Goal: Task Accomplishment & Management: Manage account settings

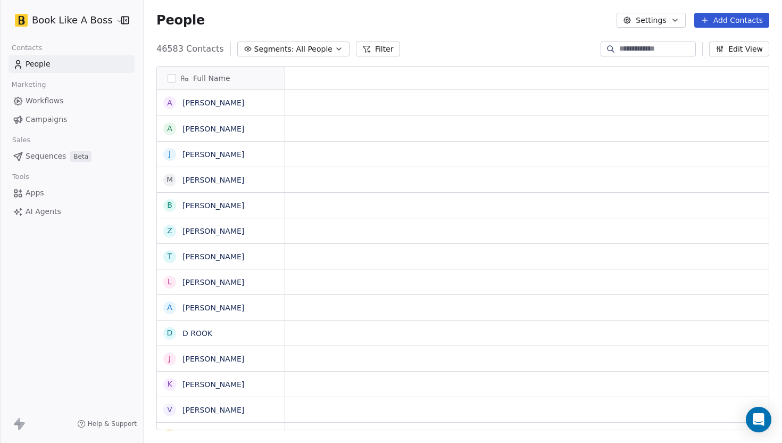
scroll to position [1, 1]
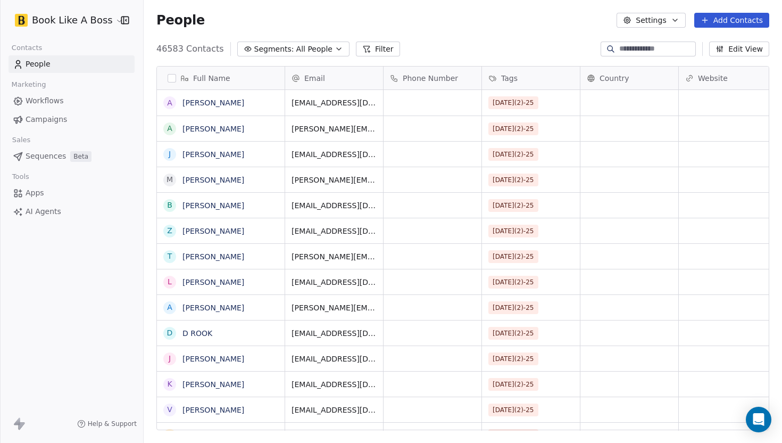
click at [717, 24] on button "Add Contacts" at bounding box center [732, 20] width 75 height 15
click at [690, 47] on icon "Suggestions" at bounding box center [690, 43] width 9 height 9
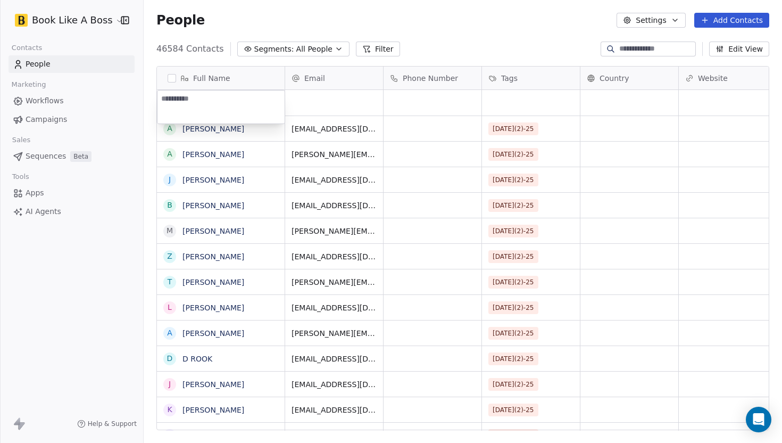
paste textarea "**********"
type textarea "**********"
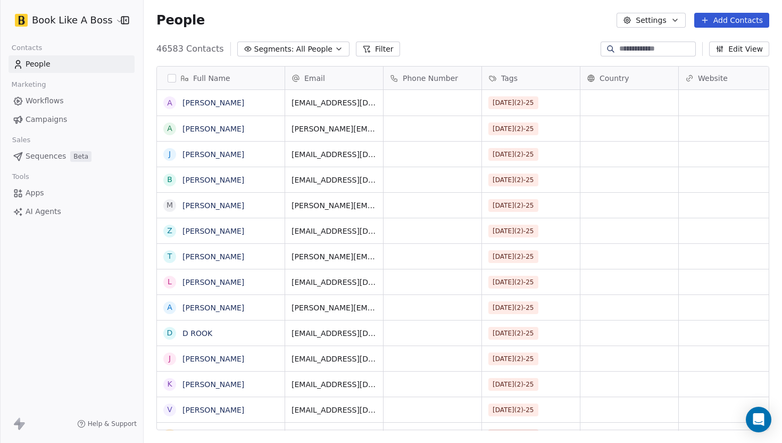
click at [611, 42] on div at bounding box center [648, 49] width 95 height 15
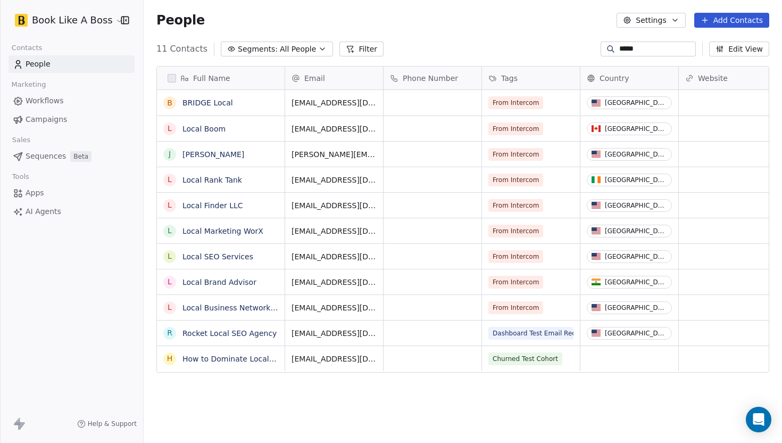
scroll to position [390, 639]
type input "**********"
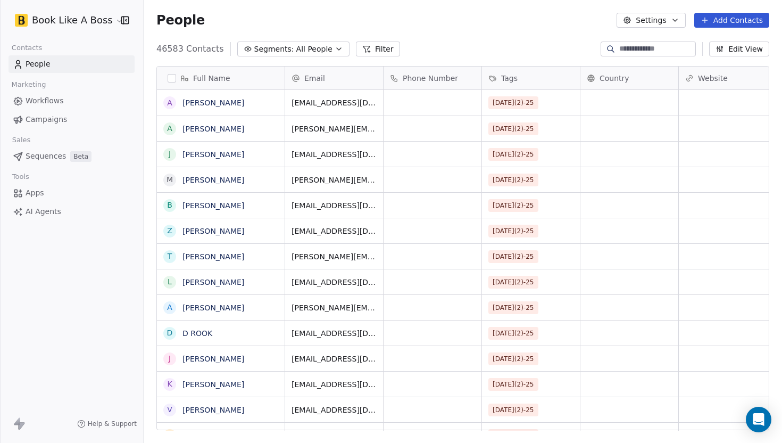
click at [517, 22] on div "People Settings Add Contacts" at bounding box center [462, 20] width 613 height 15
click at [716, 17] on button "Add Contacts" at bounding box center [732, 20] width 75 height 15
click at [715, 43] on span "Create new contact" at bounding box center [735, 43] width 73 height 11
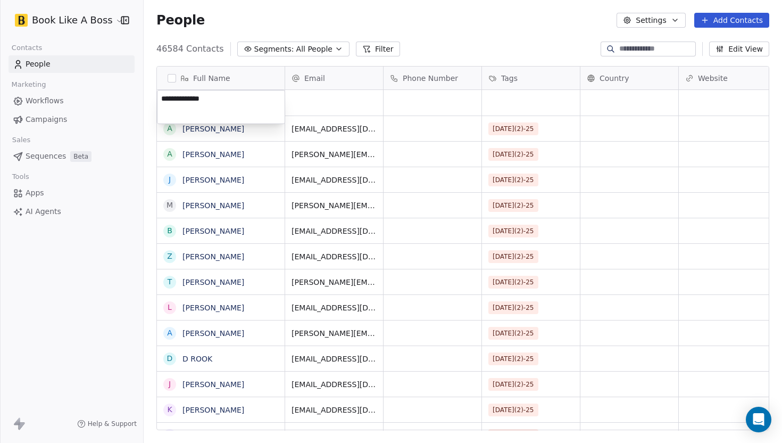
type textarea "**********"
click at [329, 101] on html "Book Like A Boss Contacts People Marketing Workflows Campaigns Sales Sequences …" at bounding box center [391, 221] width 782 height 443
click at [328, 101] on div "grid" at bounding box center [334, 103] width 98 height 26
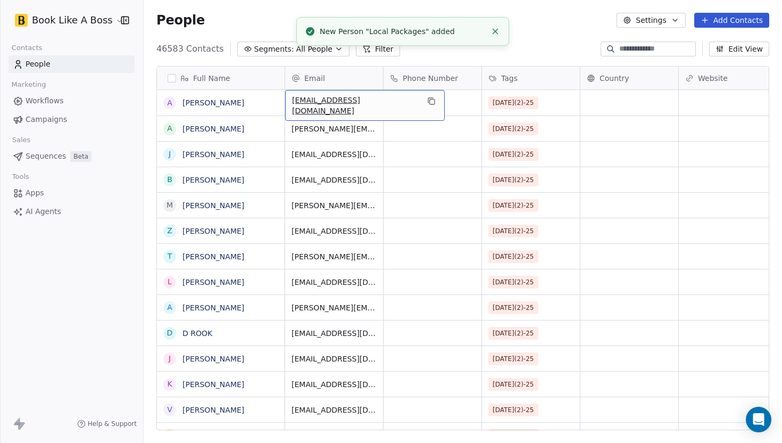
click at [324, 101] on span "[EMAIL_ADDRESS][DOMAIN_NAME]" at bounding box center [355, 105] width 127 height 21
click at [545, 40] on html "Book Like A Boss Contacts People Marketing Workflows Campaigns Sales Sequences …" at bounding box center [391, 221] width 782 height 443
click at [637, 47] on input at bounding box center [657, 49] width 75 height 11
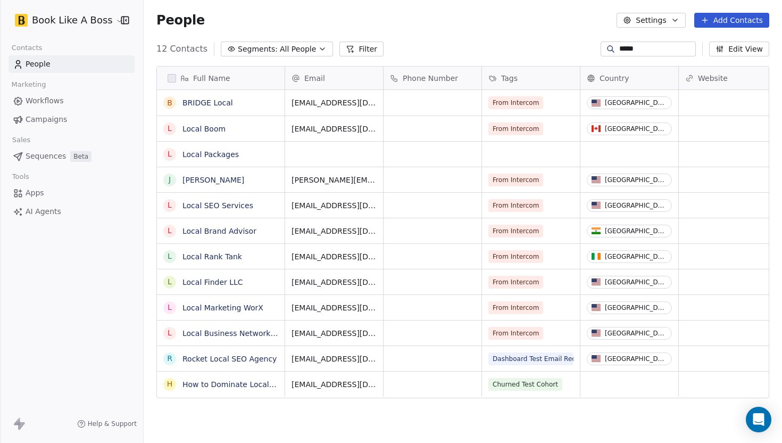
type input "*****"
click at [348, 155] on div "grid" at bounding box center [334, 154] width 98 height 25
type input "**********"
click at [274, 162] on div "L Local Packages" at bounding box center [221, 154] width 128 height 25
click at [189, 153] on link "Local Packages" at bounding box center [211, 154] width 56 height 9
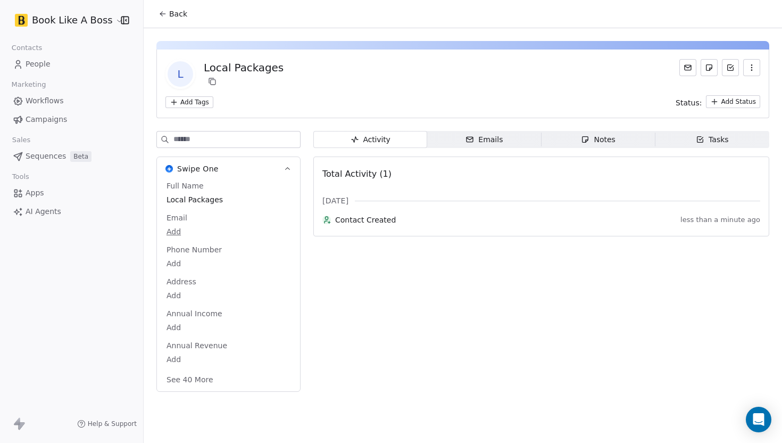
click at [178, 230] on body "Book Like A Boss Contacts People Marketing Workflows Campaigns Sales Sequences …" at bounding box center [391, 221] width 782 height 443
type input "**********"
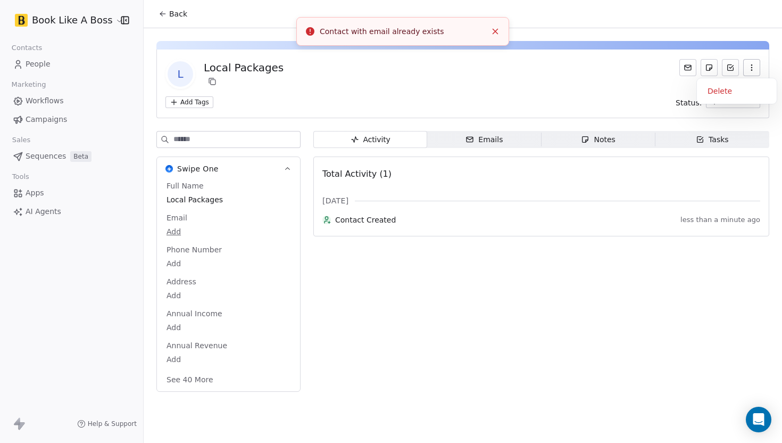
click at [757, 68] on button "button" at bounding box center [752, 67] width 17 height 17
click at [743, 88] on div "Delete" at bounding box center [737, 91] width 71 height 17
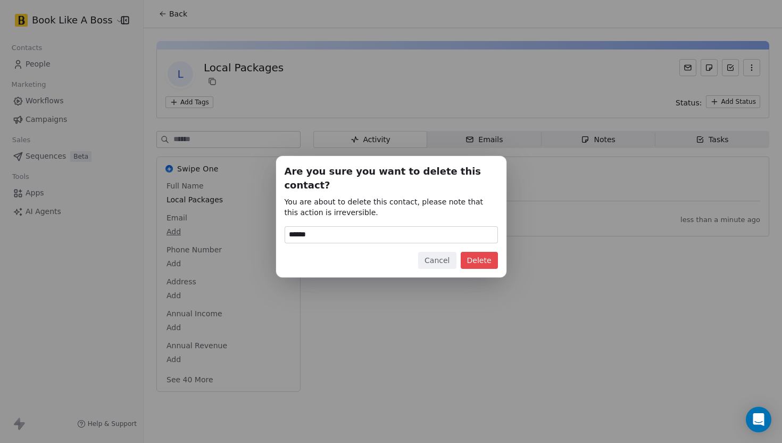
type input "******"
click at [488, 255] on button "Delete" at bounding box center [479, 260] width 37 height 17
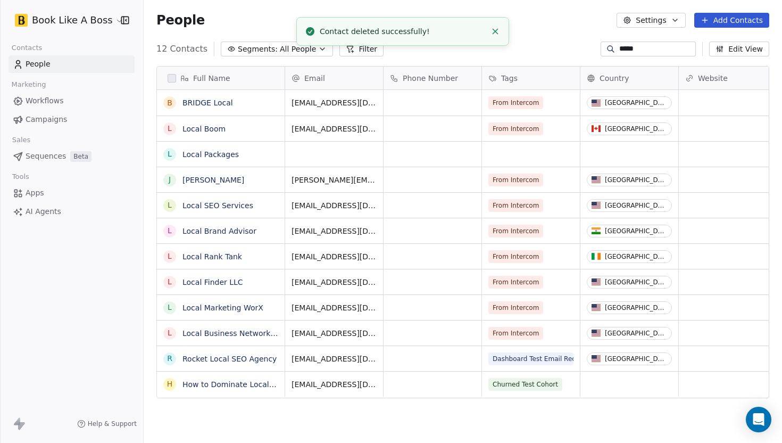
scroll to position [390, 639]
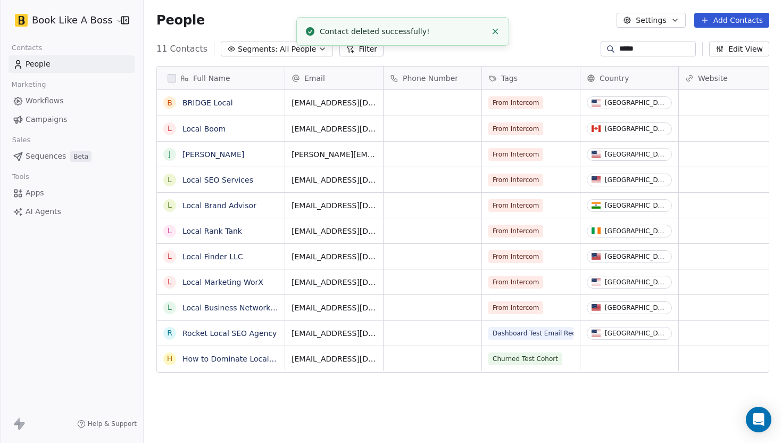
click at [647, 52] on input "*****" at bounding box center [657, 49] width 75 height 11
type input "*"
paste input "**********"
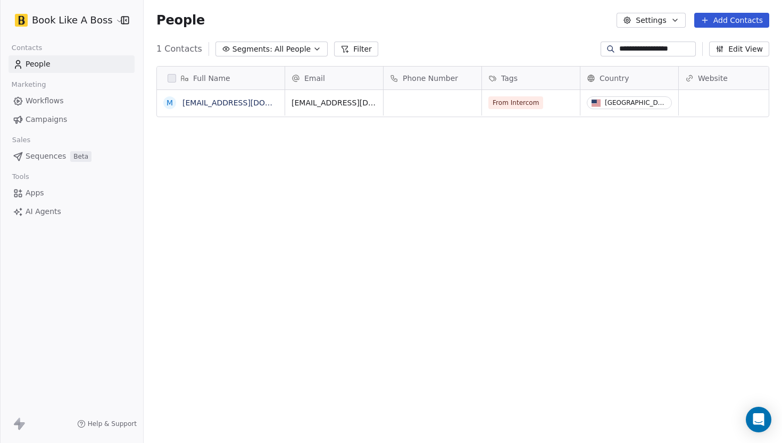
type input "**********"
click at [418, 44] on div "**********" at bounding box center [463, 48] width 639 height 17
click at [701, 20] on button "Add Contacts" at bounding box center [732, 20] width 75 height 15
click at [695, 59] on div "Import from CSV" at bounding box center [729, 60] width 86 height 11
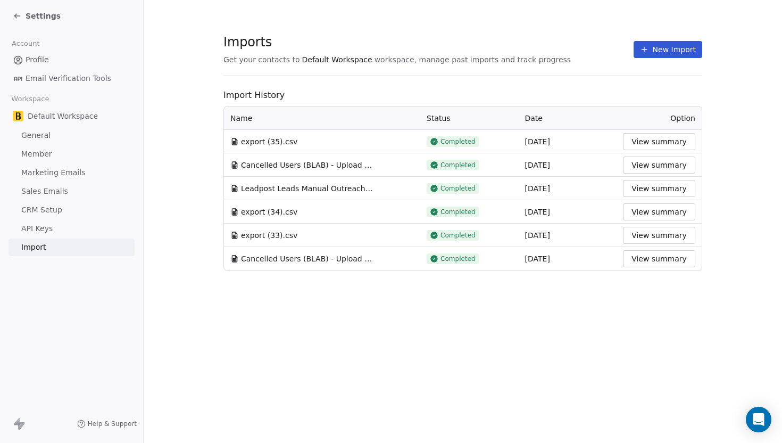
click at [661, 57] on button "New Import" at bounding box center [668, 49] width 69 height 17
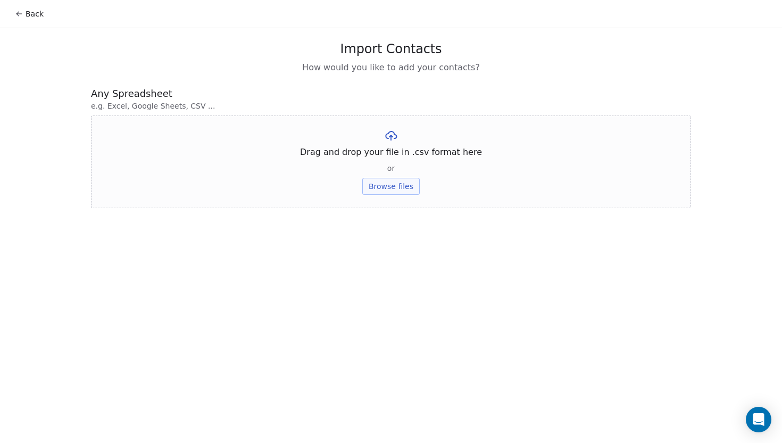
click at [405, 194] on button "Browse files" at bounding box center [390, 186] width 57 height 17
click at [373, 162] on button "Upload" at bounding box center [391, 156] width 39 height 17
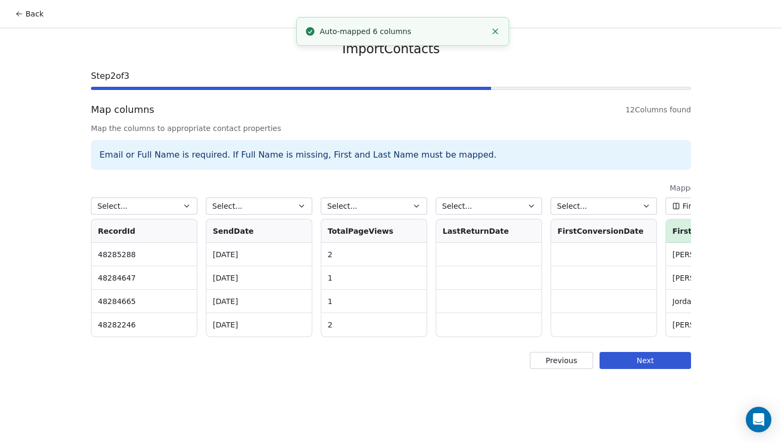
click at [179, 208] on button "Select..." at bounding box center [144, 205] width 106 height 17
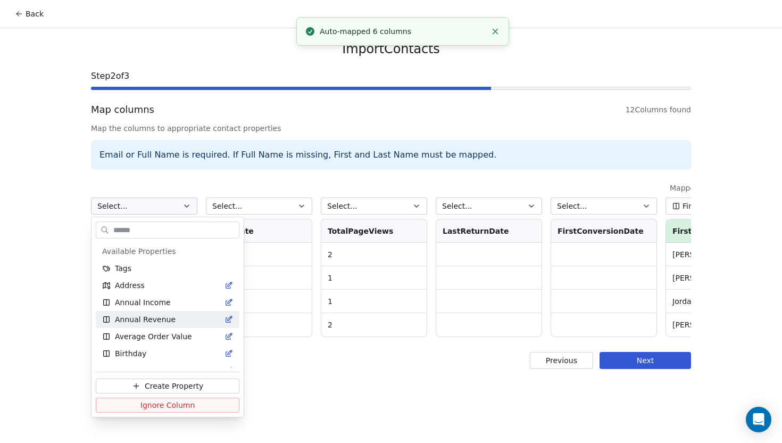
click at [456, 169] on html "Back Import Contacts Step 2 of 3 Map columns 12 Columns found Map the columns t…" at bounding box center [391, 221] width 782 height 443
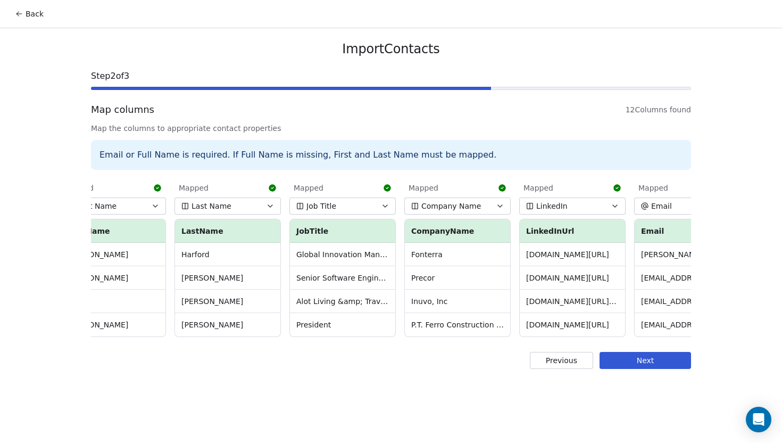
scroll to position [0, 636]
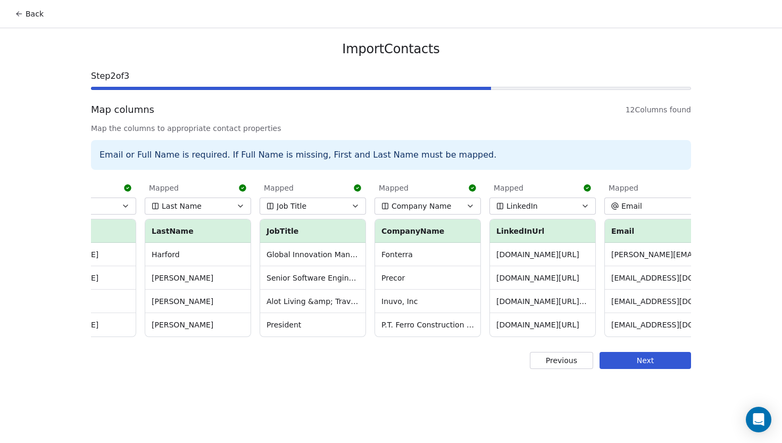
click at [11, 12] on button "Back" at bounding box center [30, 13] width 42 height 19
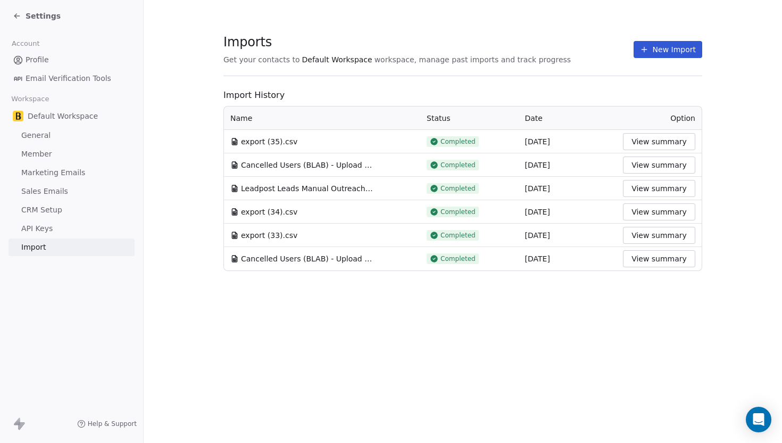
click at [17, 15] on icon at bounding box center [17, 16] width 9 height 9
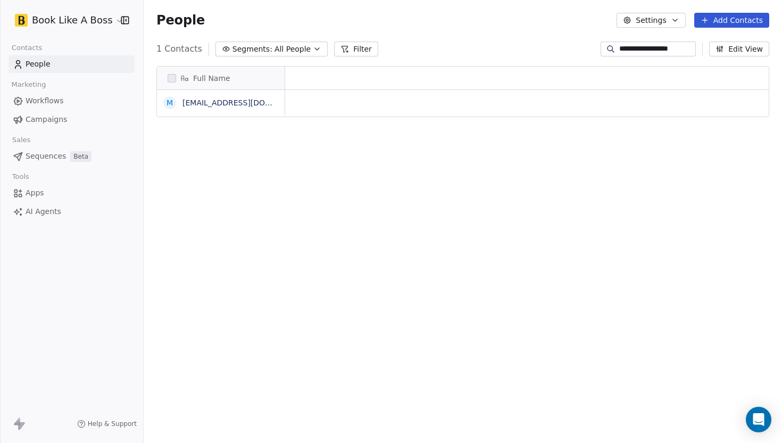
scroll to position [1, 1]
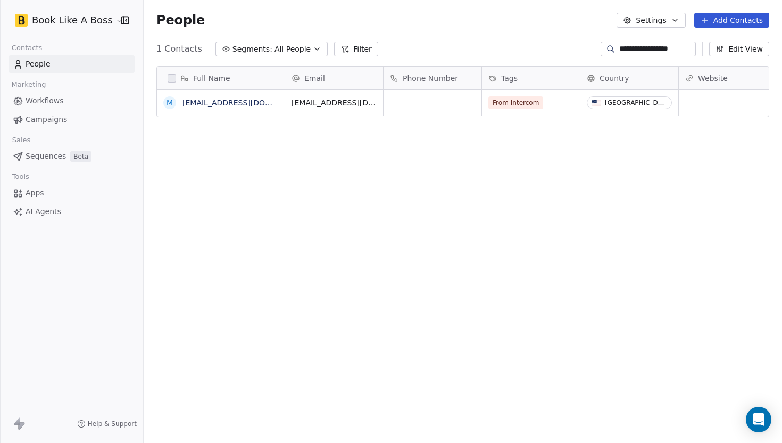
click at [53, 152] on span "Sequences" at bounding box center [46, 156] width 40 height 11
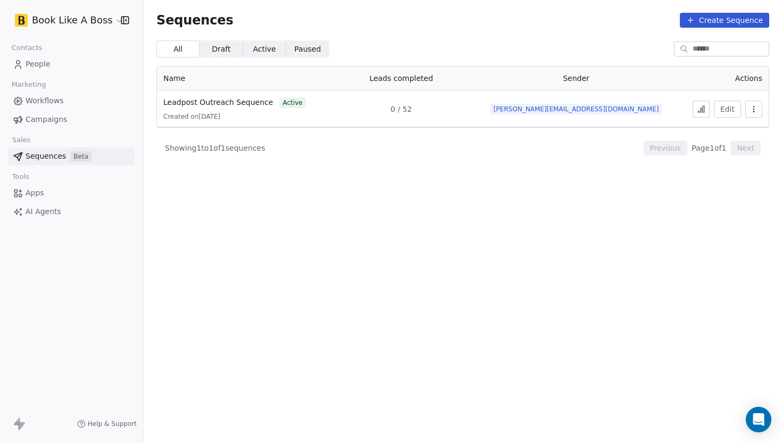
click at [701, 21] on button "Create Sequence" at bounding box center [724, 20] width 89 height 15
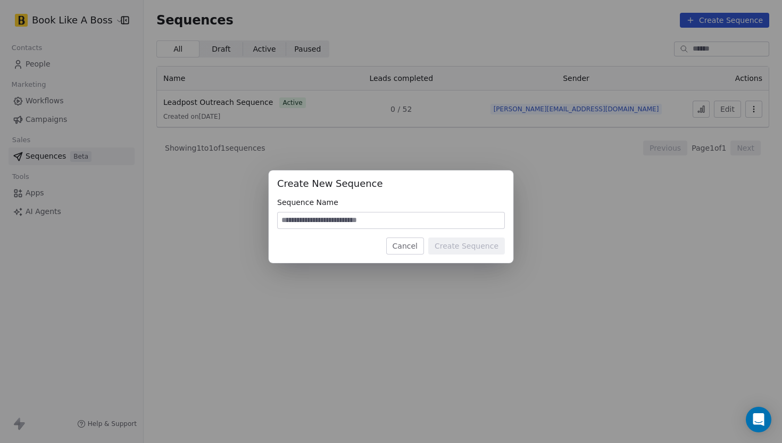
click at [403, 247] on button "Cancel" at bounding box center [405, 245] width 38 height 17
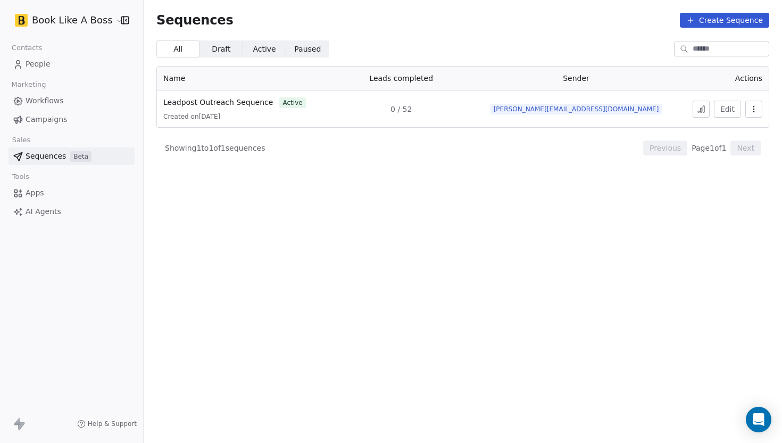
click at [79, 105] on link "Workflows" at bounding box center [72, 101] width 126 height 18
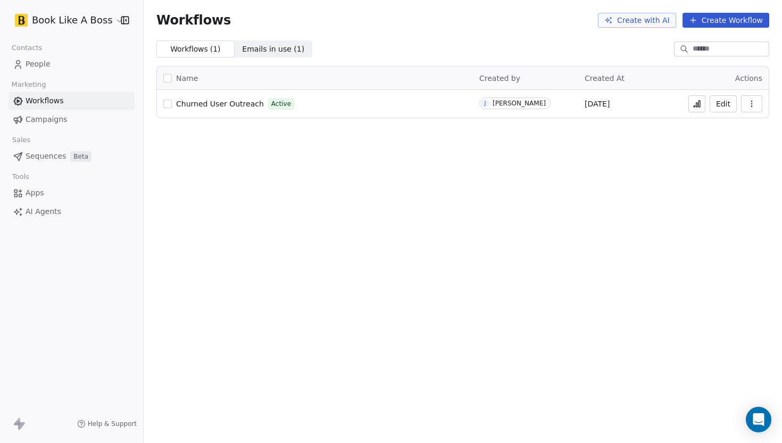
click at [76, 69] on link "People" at bounding box center [72, 64] width 126 height 18
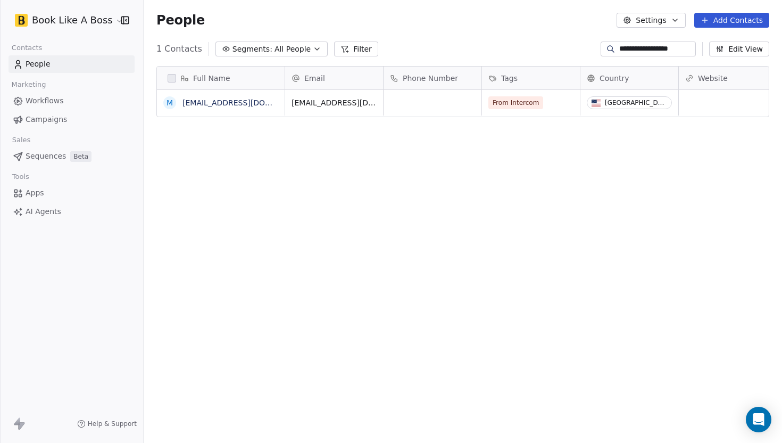
scroll to position [390, 639]
click at [666, 50] on input "**********" at bounding box center [657, 49] width 75 height 11
type input "*"
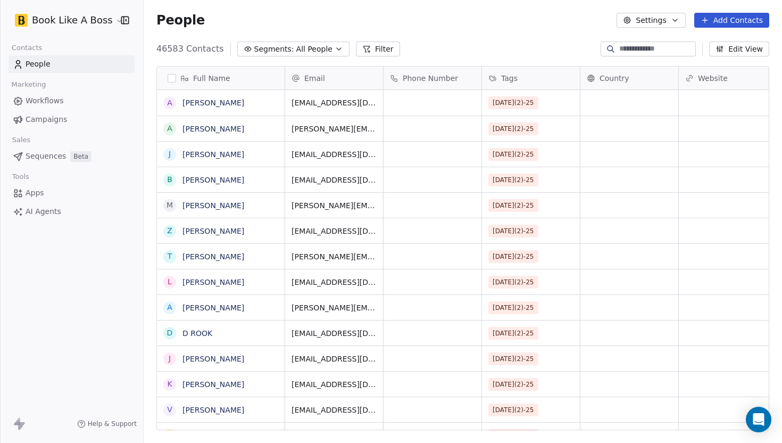
click at [489, 35] on div "People Settings Add Contacts" at bounding box center [463, 20] width 639 height 40
click at [726, 26] on button "Add Contacts" at bounding box center [732, 20] width 75 height 15
click at [708, 56] on span "Import from CSV" at bounding box center [730, 60] width 62 height 11
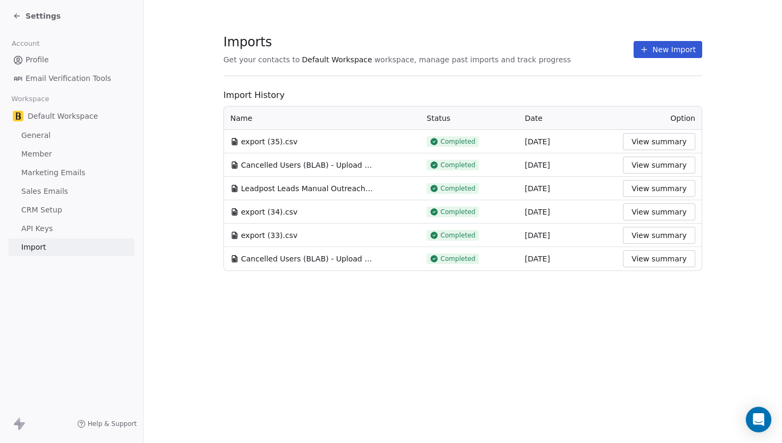
click at [665, 54] on button "New Import" at bounding box center [668, 49] width 69 height 17
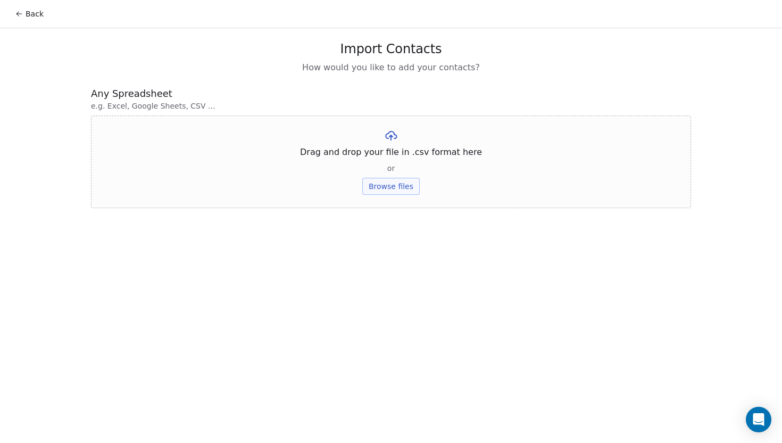
click at [391, 175] on div "Drag and drop your file in .csv format here or Browse files" at bounding box center [391, 162] width 600 height 93
click at [382, 195] on div "Drag and drop your file in .csv format here or Browse files" at bounding box center [391, 162] width 600 height 93
click at [382, 192] on button "Browse files" at bounding box center [390, 186] width 57 height 17
click at [396, 158] on button "Upload" at bounding box center [391, 156] width 39 height 17
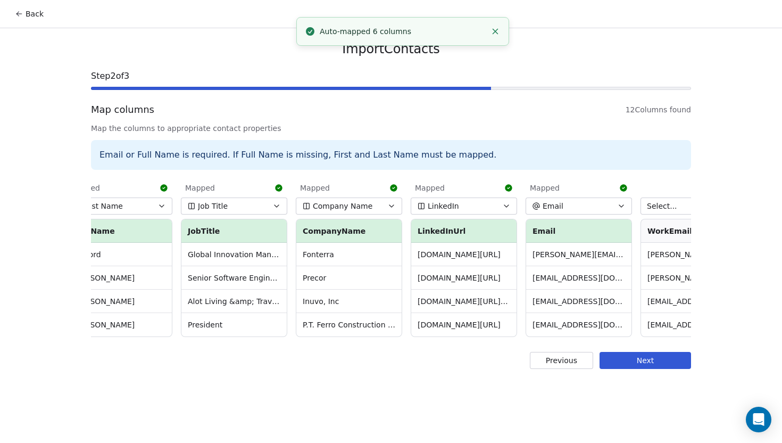
scroll to position [0, 719]
click at [465, 203] on button "LinkedIn" at bounding box center [460, 205] width 106 height 17
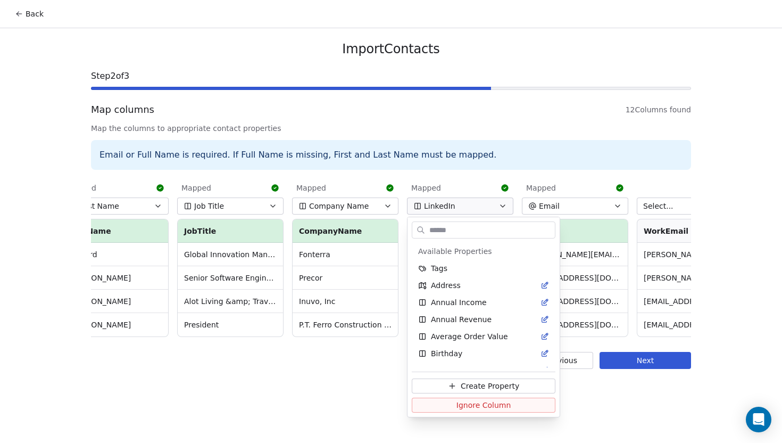
scroll to position [369, 0]
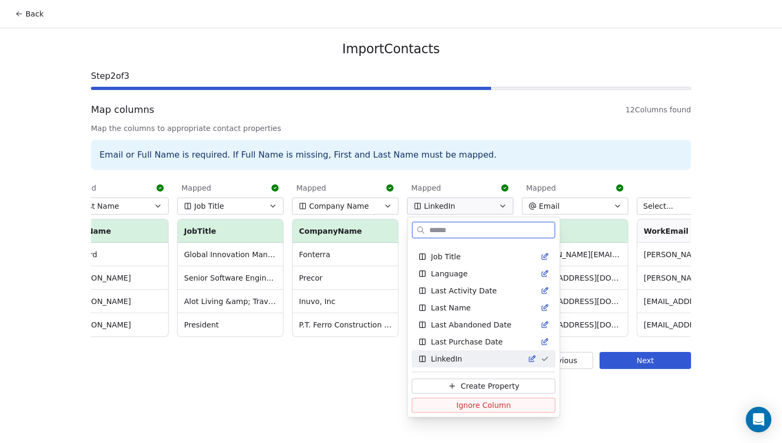
click at [448, 404] on button "Ignore Column" at bounding box center [484, 405] width 144 height 15
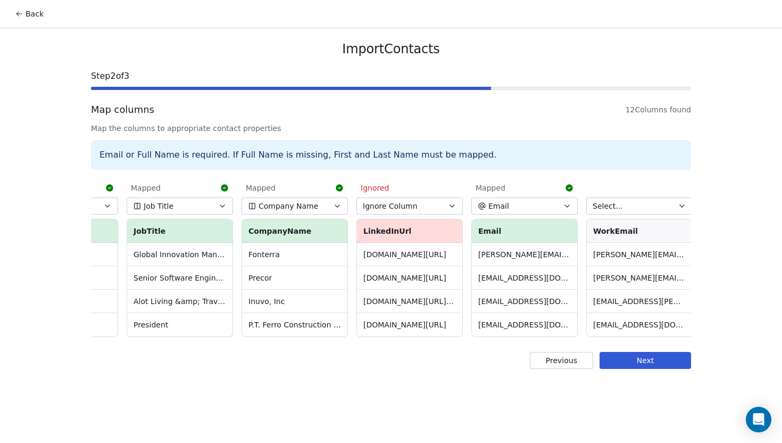
scroll to position [0, 771]
click at [648, 360] on button "Next" at bounding box center [646, 360] width 92 height 17
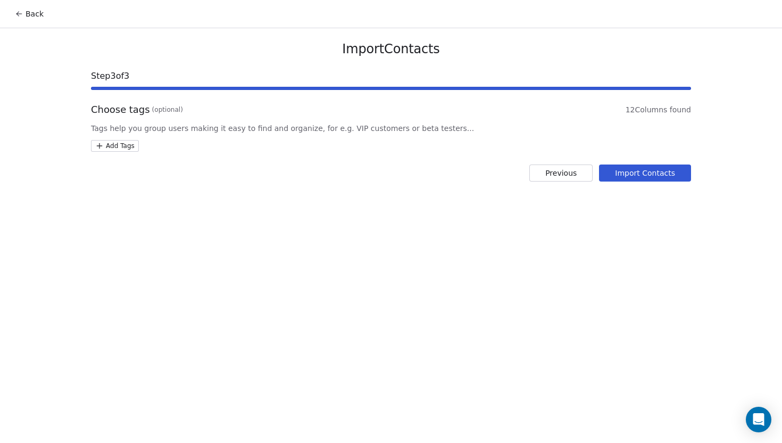
click at [112, 142] on html "Back Import Contacts Step 3 of 3 Choose tags (optional) 12 Columns found Tags h…" at bounding box center [391, 221] width 782 height 443
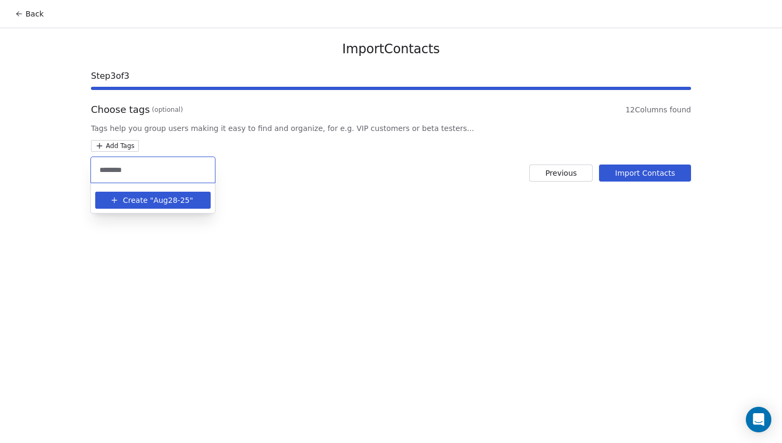
type input "********"
click at [156, 201] on span "Aug28-25" at bounding box center [171, 200] width 36 height 11
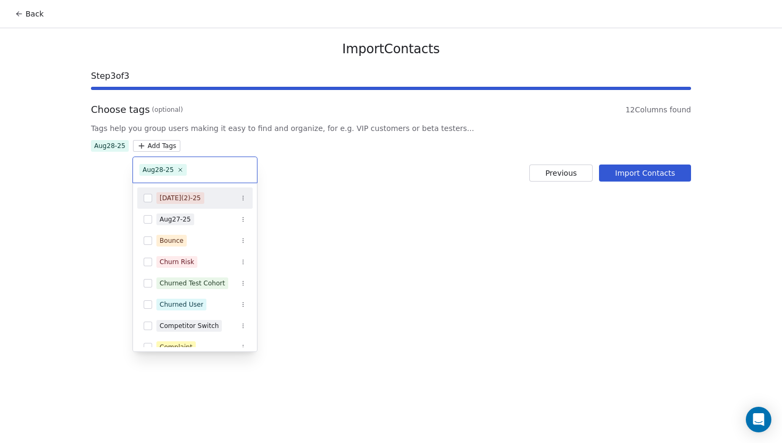
click at [630, 170] on html "Back Import Contacts Step 3 of 3 Choose tags (optional) 12 Columns found Tags h…" at bounding box center [391, 221] width 782 height 443
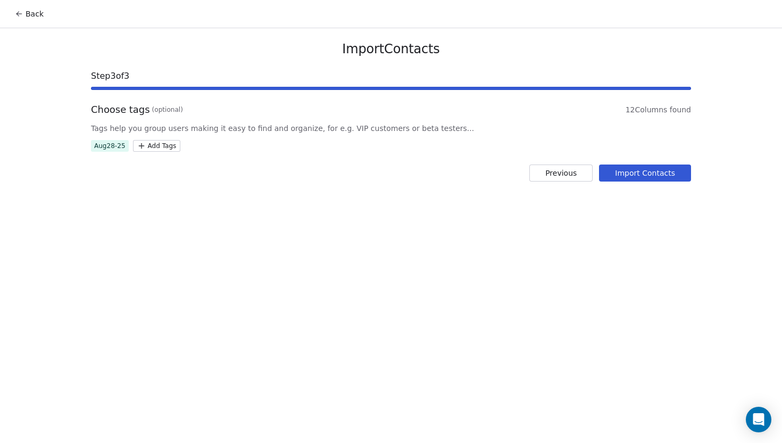
click at [630, 170] on button "Import Contacts" at bounding box center [645, 172] width 92 height 17
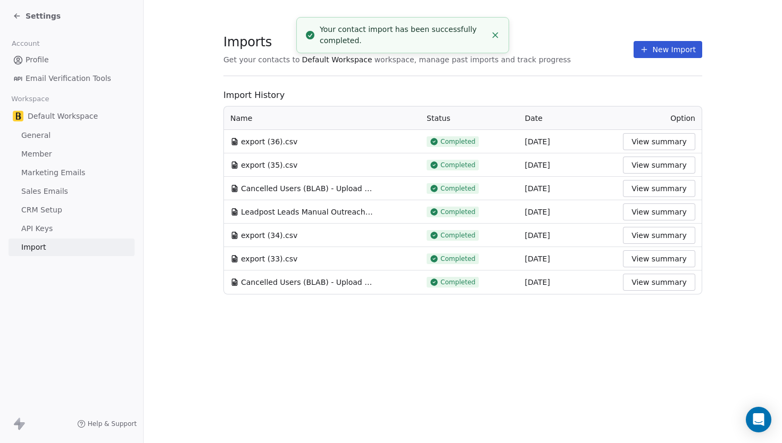
click at [18, 15] on icon at bounding box center [17, 16] width 9 height 9
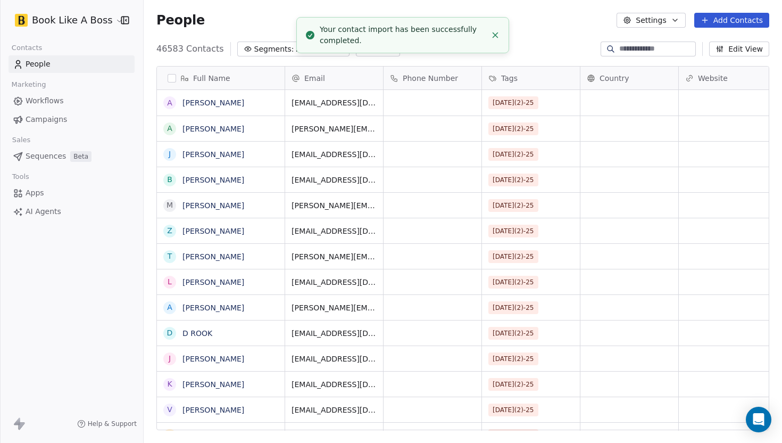
scroll to position [390, 639]
click at [40, 157] on span "Sequences" at bounding box center [46, 156] width 40 height 11
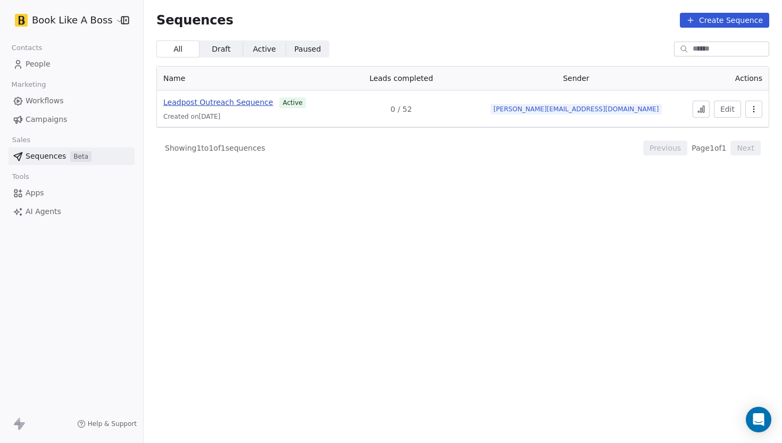
click at [230, 102] on span "Leadpost Outreach Sequence" at bounding box center [218, 102] width 110 height 9
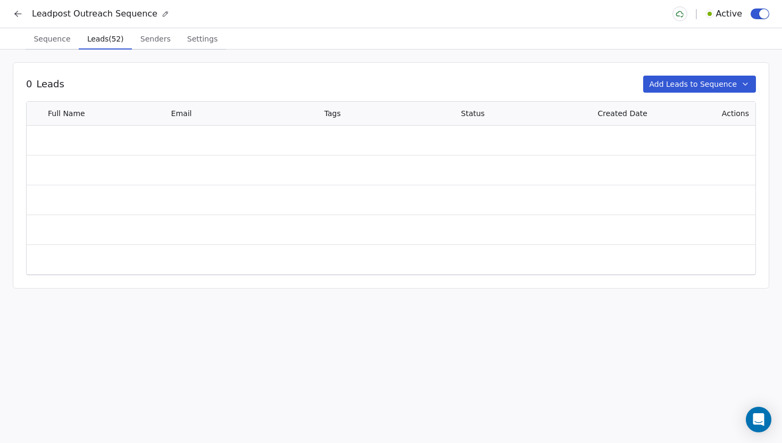
click at [100, 39] on span "Leads (52)" at bounding box center [105, 38] width 45 height 15
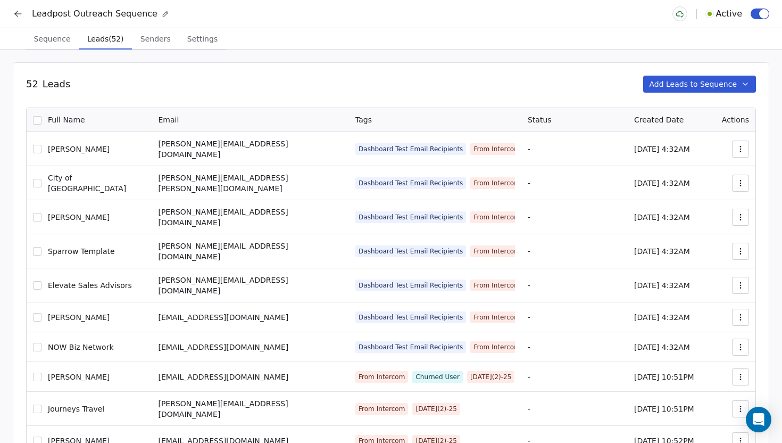
click at [664, 82] on button "Add Leads to Sequence" at bounding box center [700, 84] width 113 height 17
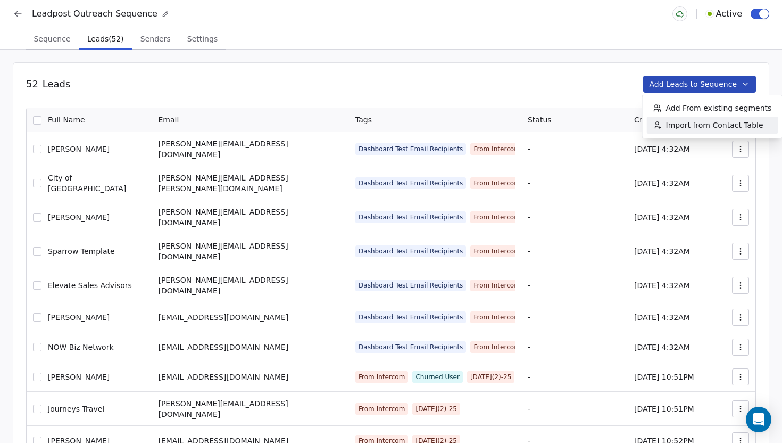
click at [672, 123] on span "Import from Contact Table" at bounding box center [714, 125] width 97 height 11
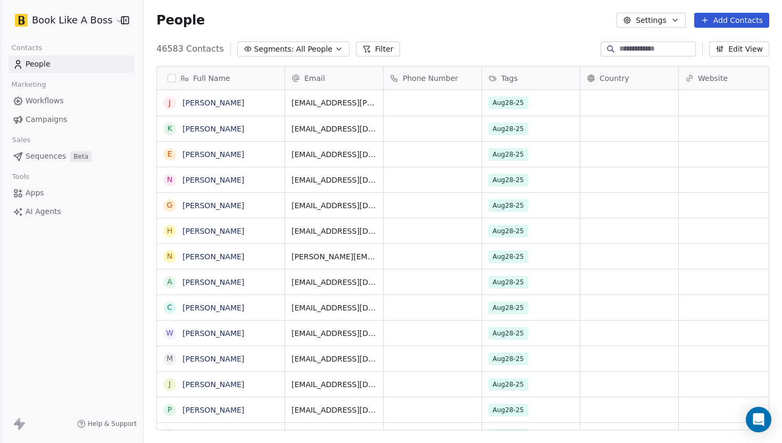
scroll to position [390, 639]
click at [362, 48] on icon at bounding box center [366, 49] width 9 height 9
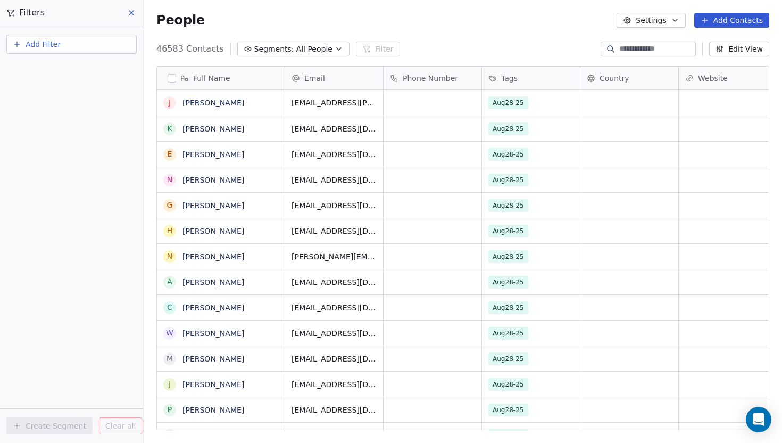
click at [57, 56] on div "Add Filter" at bounding box center [71, 46] width 130 height 23
click at [55, 48] on span "Add Filter" at bounding box center [43, 44] width 35 height 11
click at [55, 71] on span "Contact properties" at bounding box center [52, 69] width 69 height 11
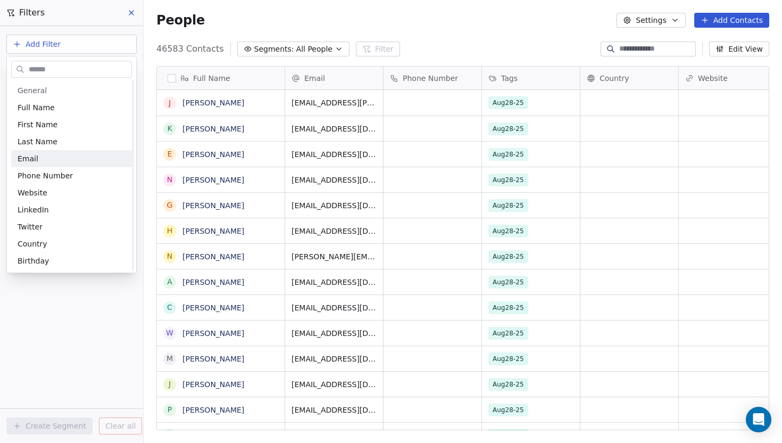
scroll to position [63, 0]
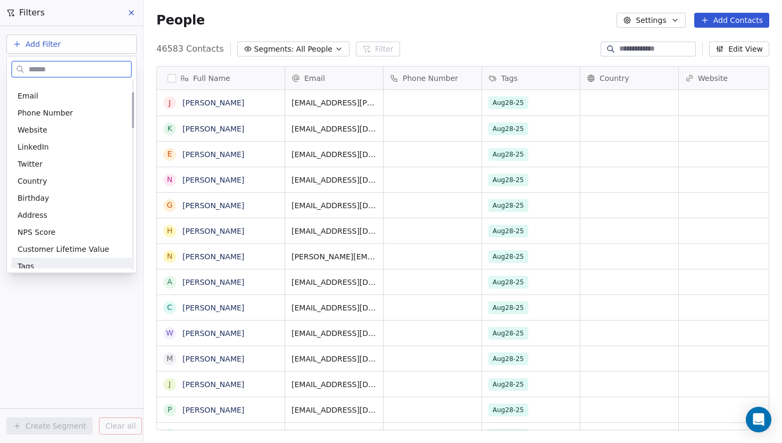
click at [39, 260] on div "Tags" at bounding box center [71, 266] width 121 height 17
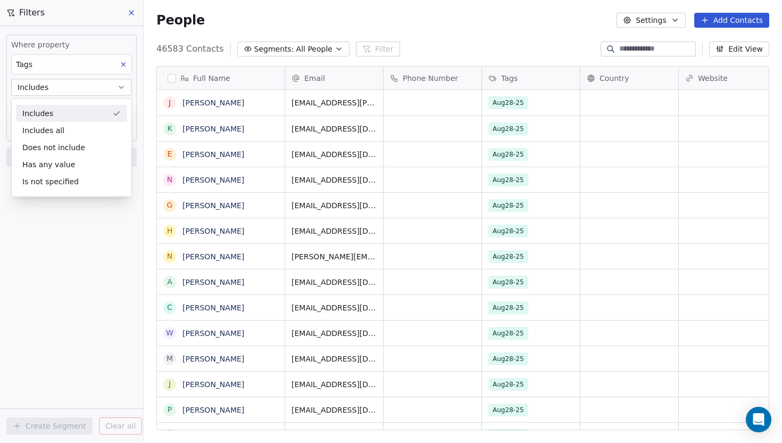
click at [51, 120] on div "Includes" at bounding box center [71, 113] width 111 height 17
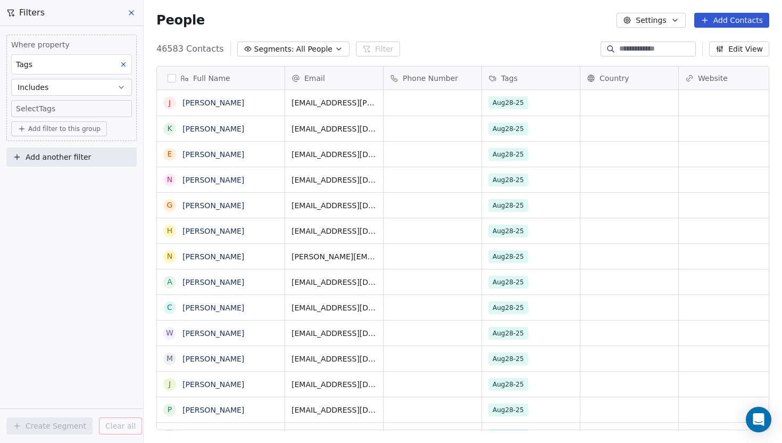
click at [52, 125] on span "Add filter to this group" at bounding box center [64, 129] width 72 height 9
click at [51, 104] on html "Book Like A Boss Contacts People Marketing Workflows Campaigns Sales Sequences …" at bounding box center [391, 221] width 782 height 443
click at [51, 109] on body "Book Like A Boss Contacts People Marketing Workflows Campaigns Sales Sequences …" at bounding box center [391, 221] width 782 height 443
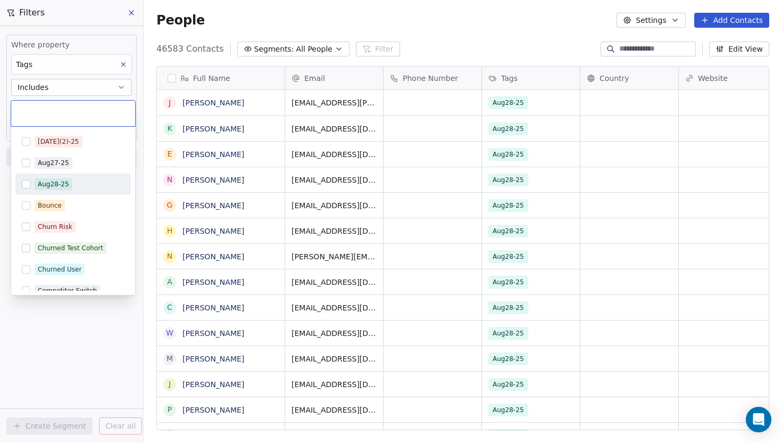
click at [26, 180] on button "Suggestions" at bounding box center [26, 184] width 9 height 9
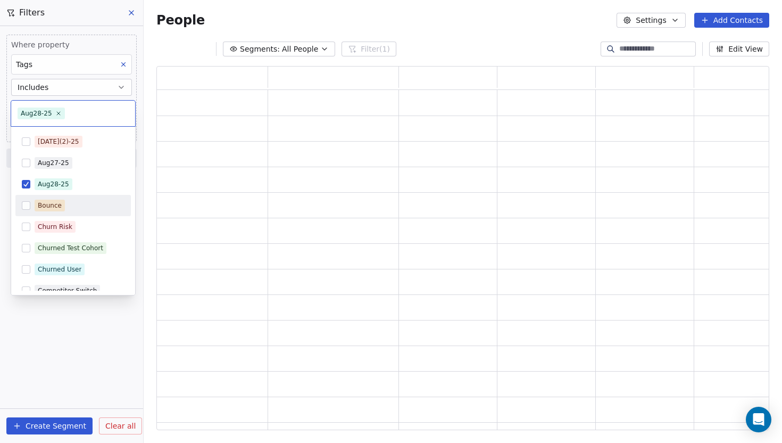
click at [22, 373] on html "Book Like A Boss Contacts People Marketing Workflows Campaigns Sales Sequences …" at bounding box center [391, 221] width 782 height 443
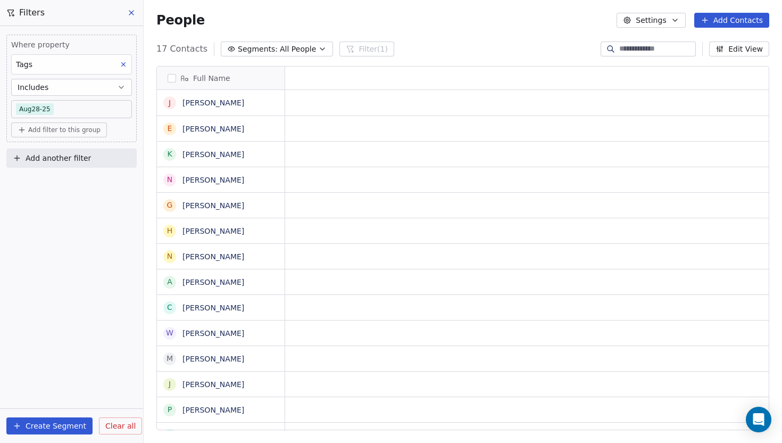
scroll to position [390, 639]
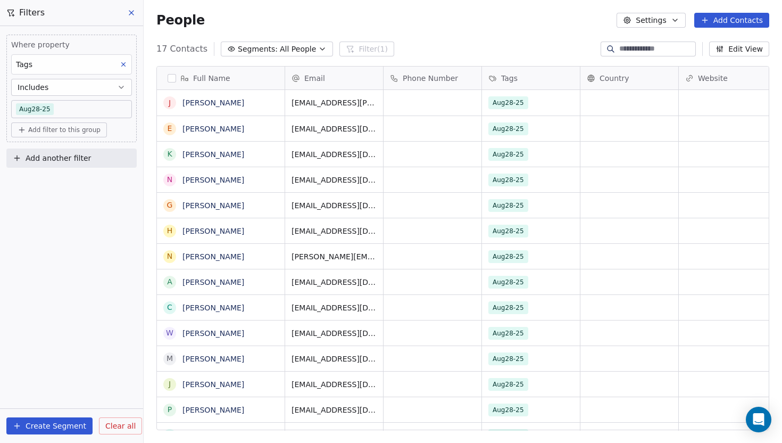
click at [171, 77] on button "button" at bounding box center [172, 78] width 9 height 9
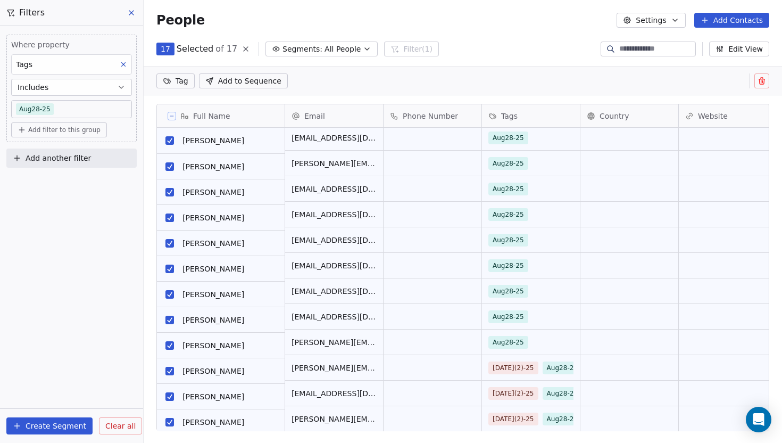
scroll to position [131, 0]
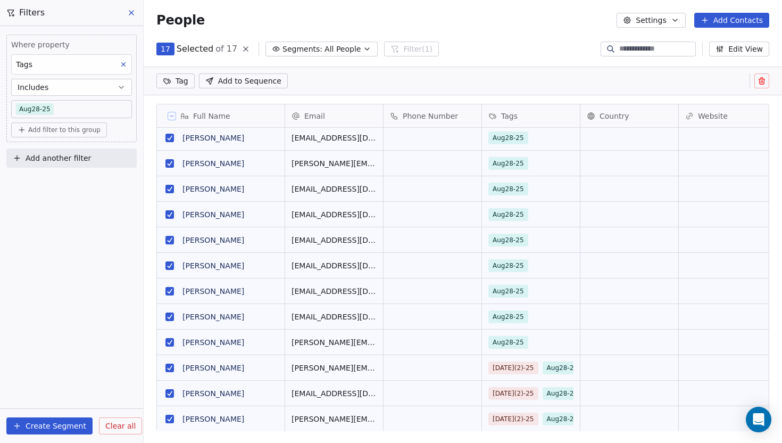
click at [169, 369] on button "grid" at bounding box center [170, 368] width 9 height 9
click at [170, 392] on button "grid" at bounding box center [170, 393] width 9 height 9
click at [170, 422] on button "grid" at bounding box center [170, 419] width 9 height 9
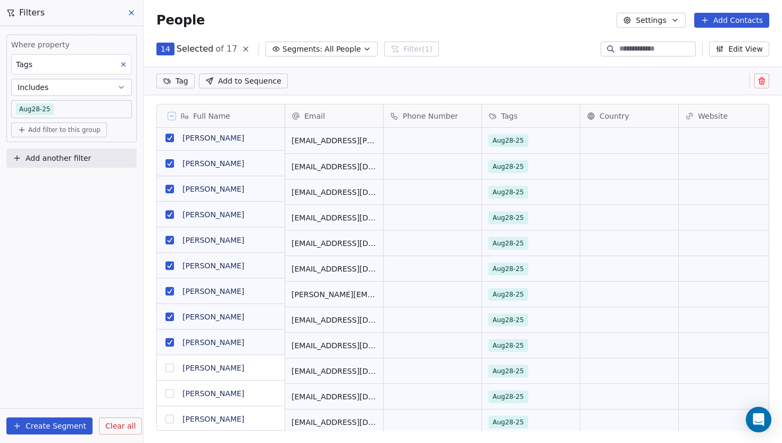
scroll to position [0, 0]
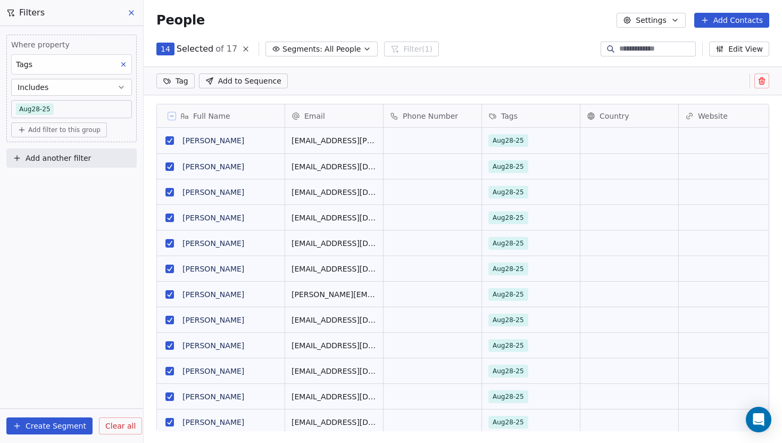
click at [279, 82] on button "Add to Sequence" at bounding box center [243, 80] width 89 height 15
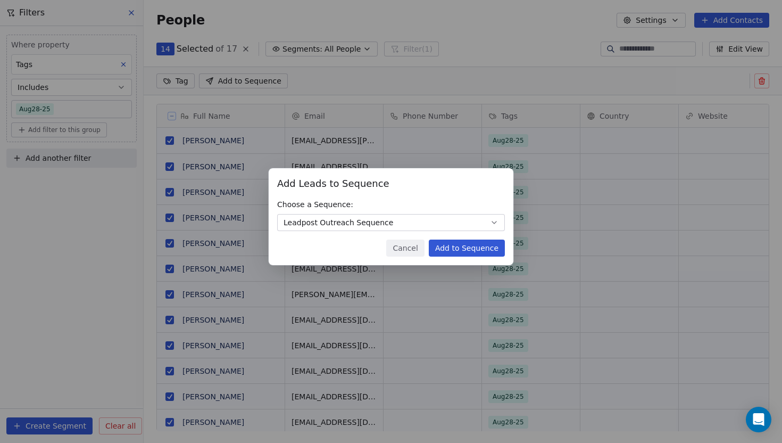
click at [456, 246] on button "Add to Sequence" at bounding box center [467, 248] width 76 height 17
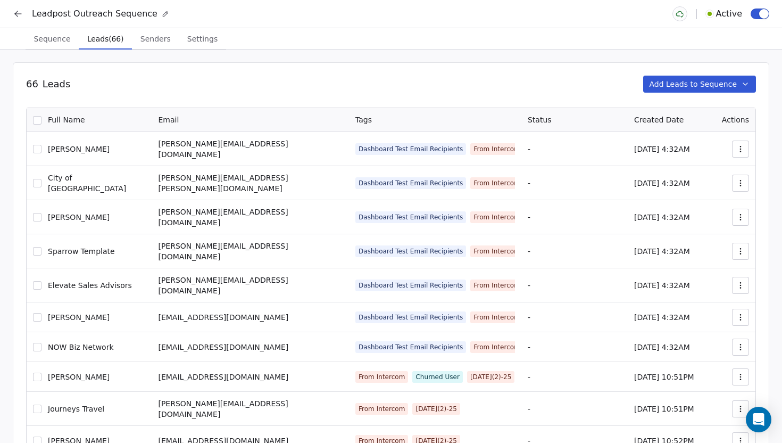
click at [51, 44] on span "Sequence" at bounding box center [51, 38] width 45 height 15
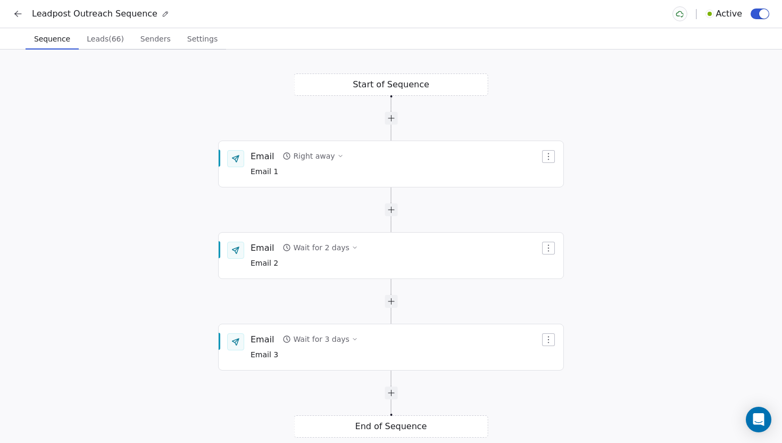
click at [13, 15] on icon at bounding box center [18, 14] width 11 height 11
